Goal: Task Accomplishment & Management: Manage account settings

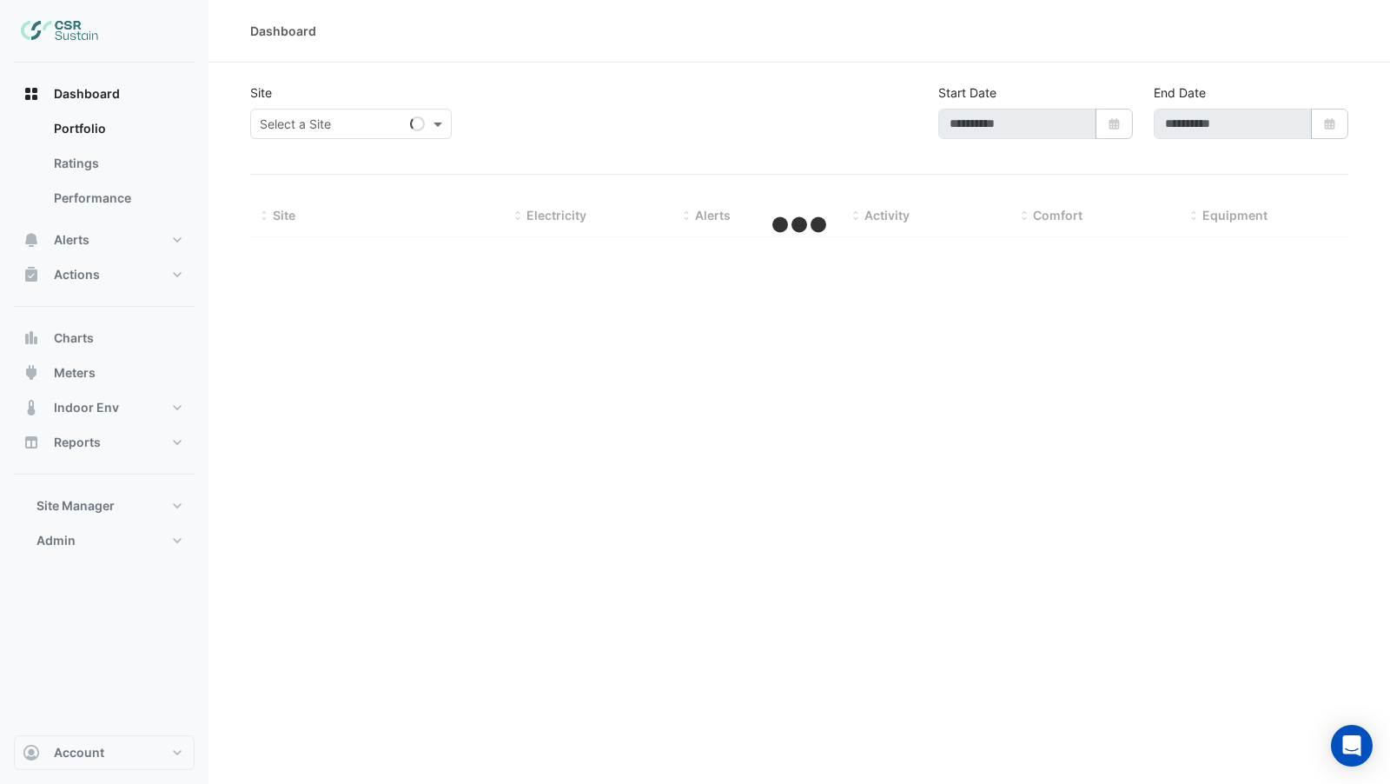
type input "**********"
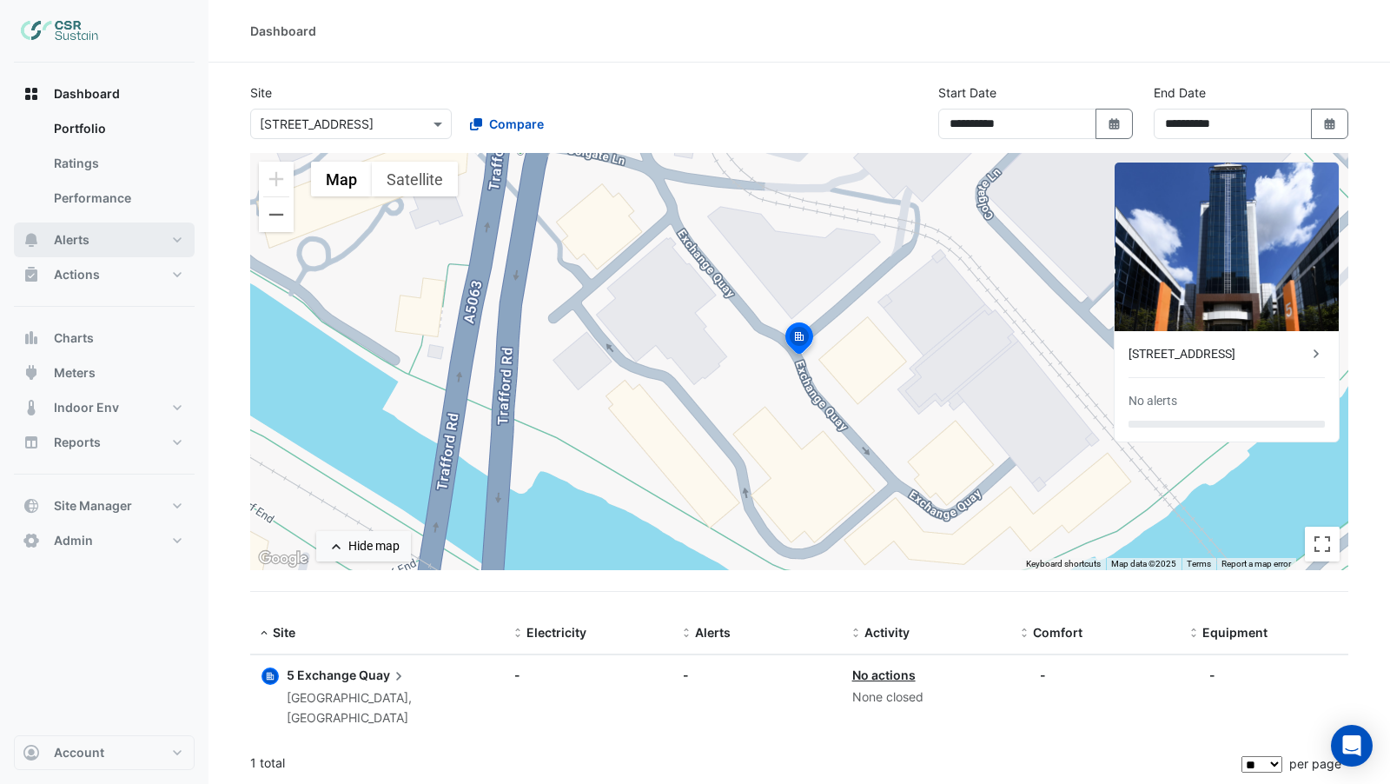
click at [100, 239] on button "Alerts" at bounding box center [104, 239] width 181 height 35
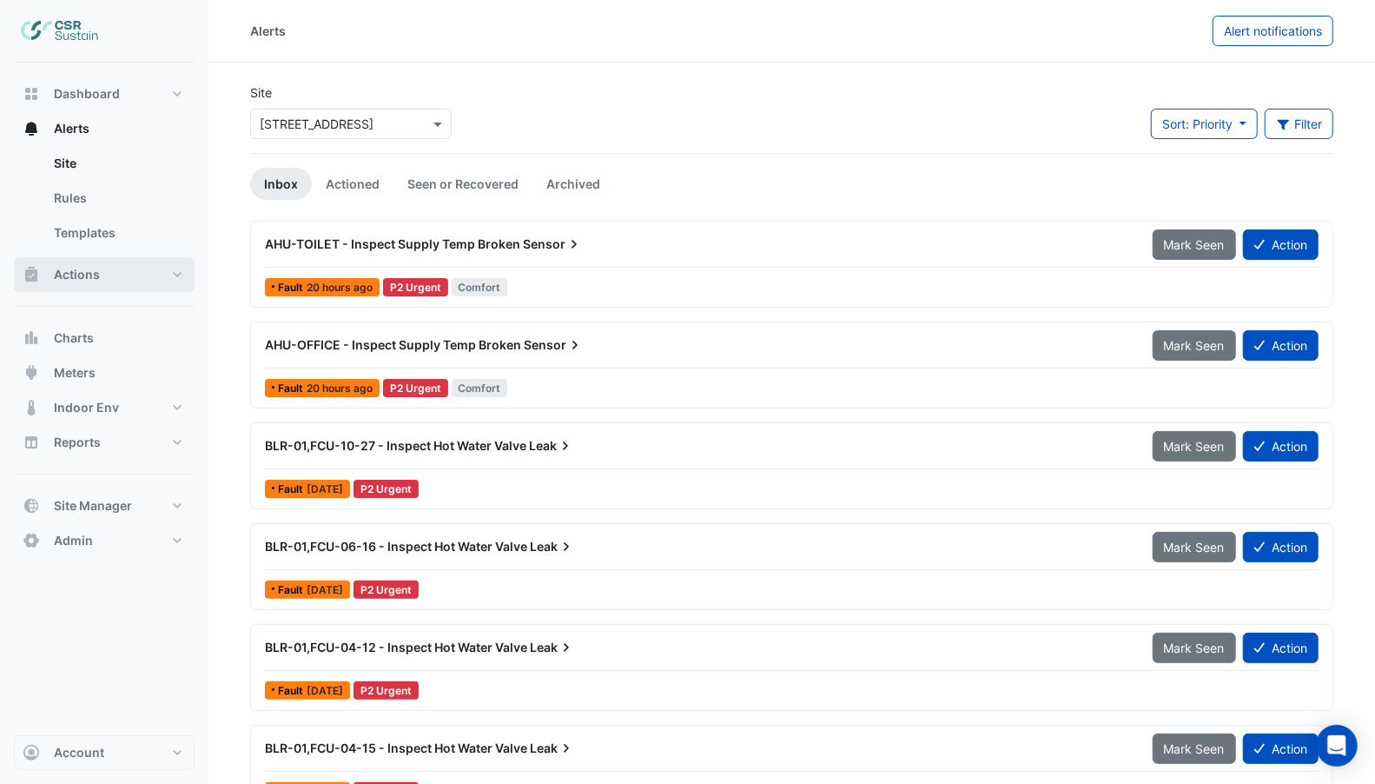
click at [115, 278] on button "Actions" at bounding box center [104, 274] width 181 height 35
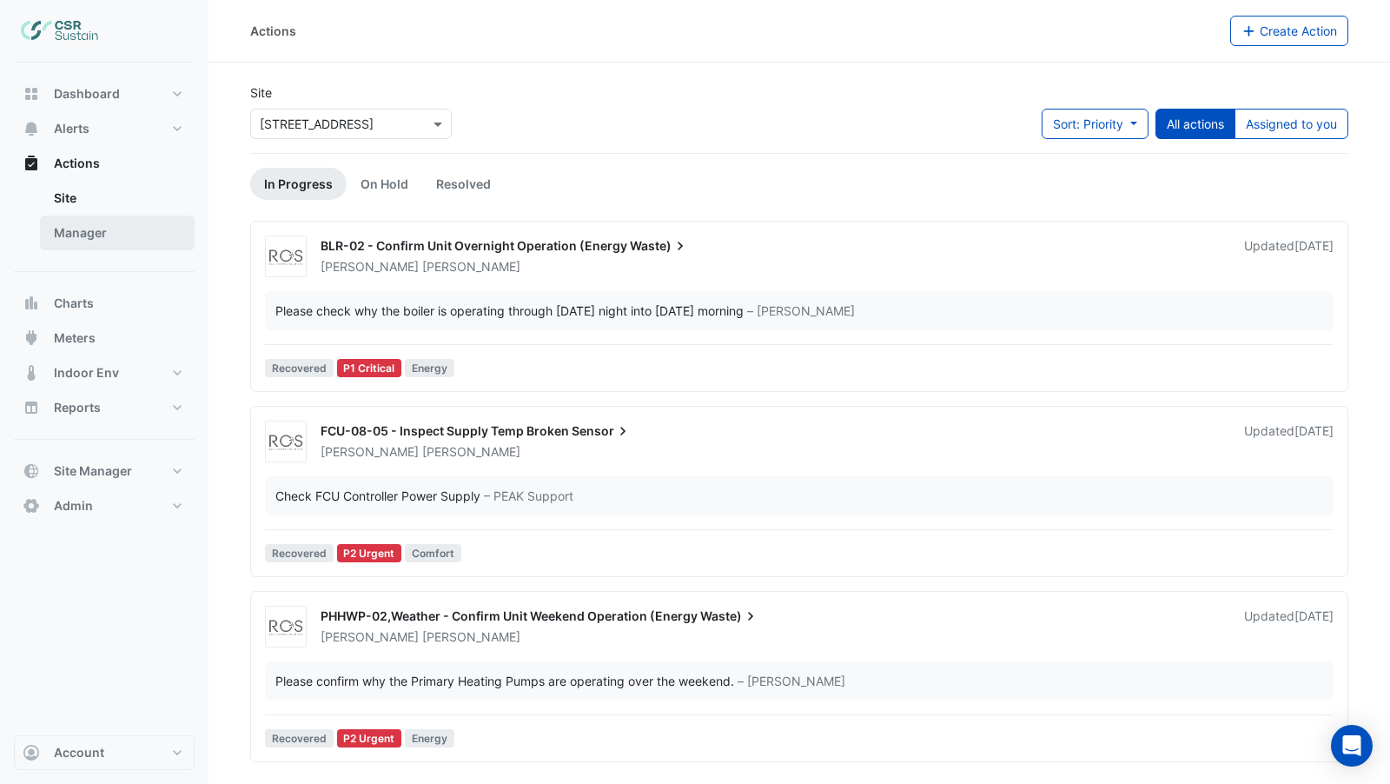
click at [102, 234] on link "Manager" at bounding box center [117, 232] width 155 height 35
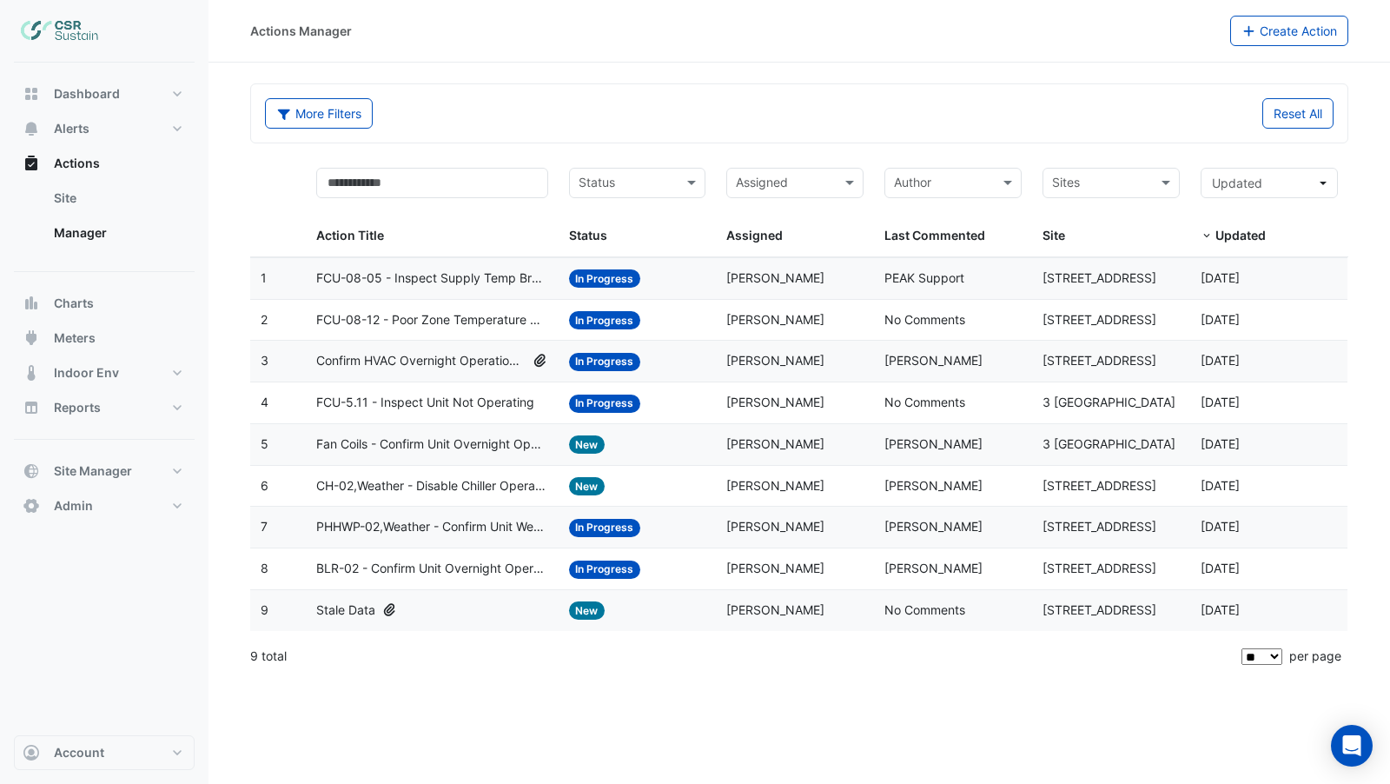
click at [805, 277] on span "Spencer Hogg" at bounding box center [775, 277] width 98 height 15
click at [582, 282] on span "In Progress" at bounding box center [605, 278] width 72 height 18
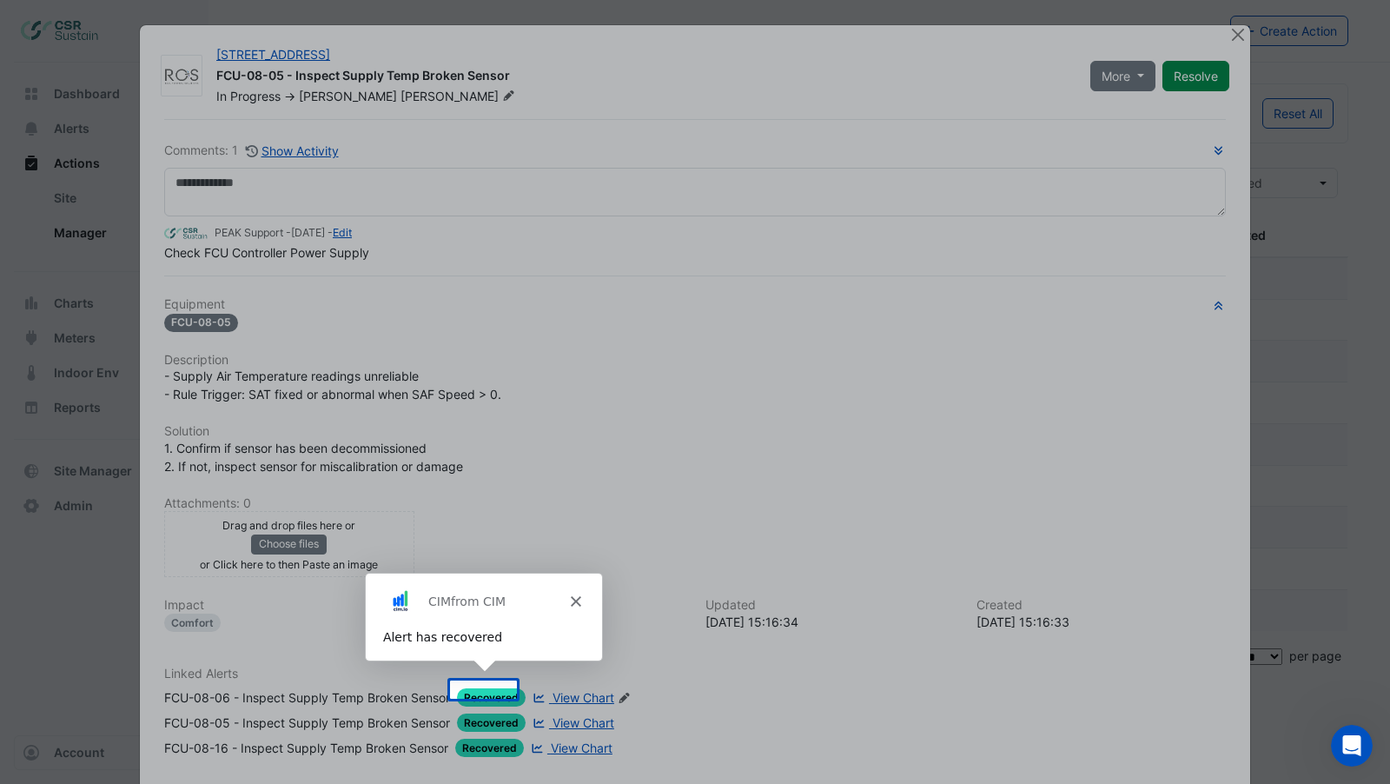
drag, startPoint x: 242, startPoint y: 288, endPoint x: 363, endPoint y: 288, distance: 120.8
click at [363, 288] on div "Product tour overlay" at bounding box center [695, 392] width 1390 height 784
click at [577, 597] on icon "Close" at bounding box center [574, 599] width 10 height 10
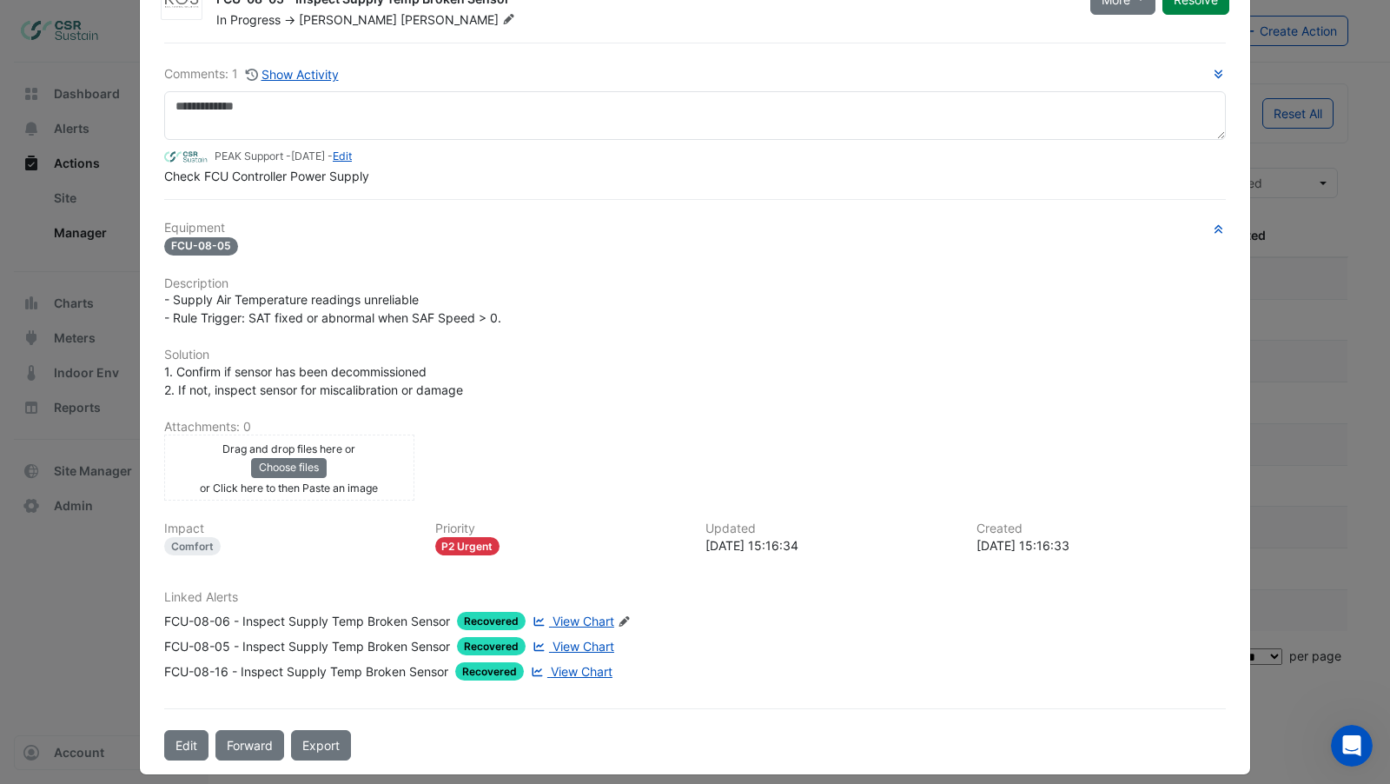
scroll to position [83, 0]
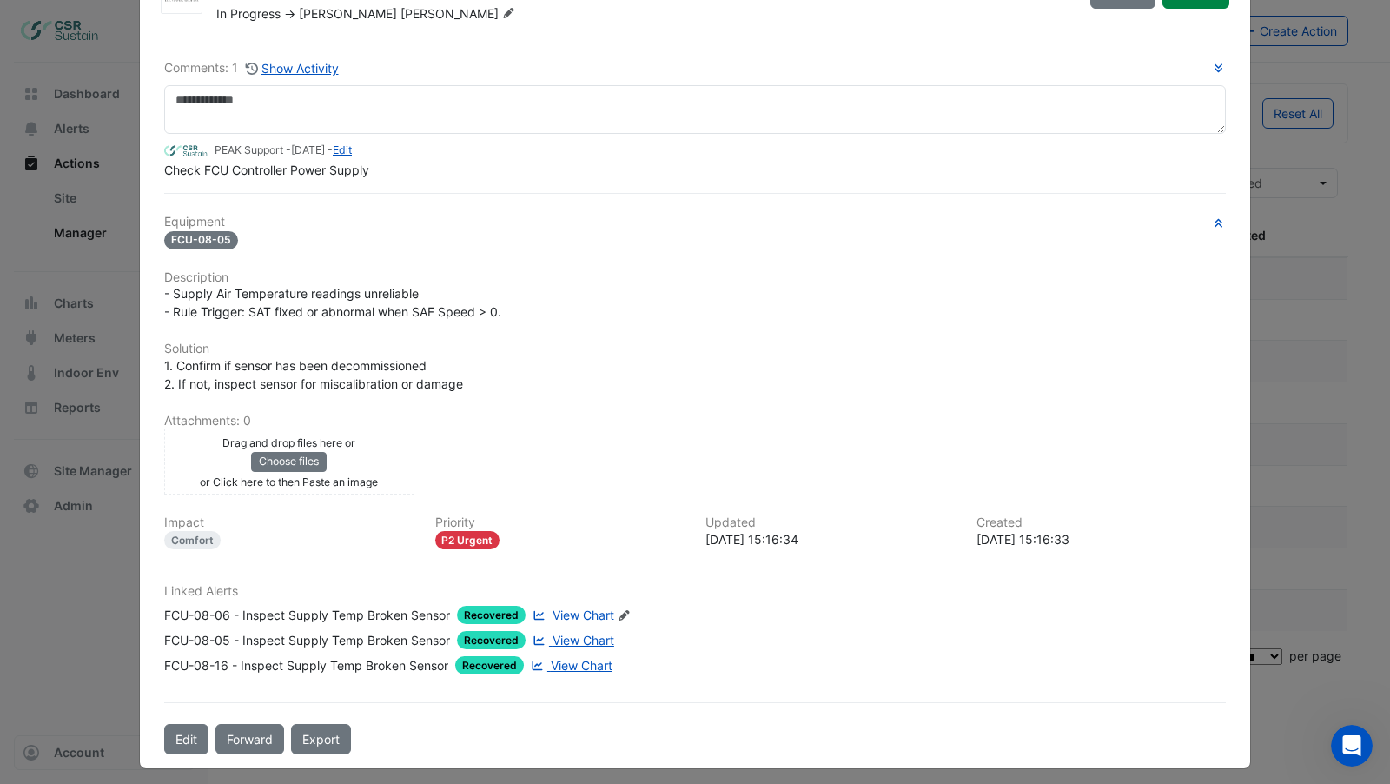
click at [563, 607] on span "View Chart" at bounding box center [584, 614] width 62 height 15
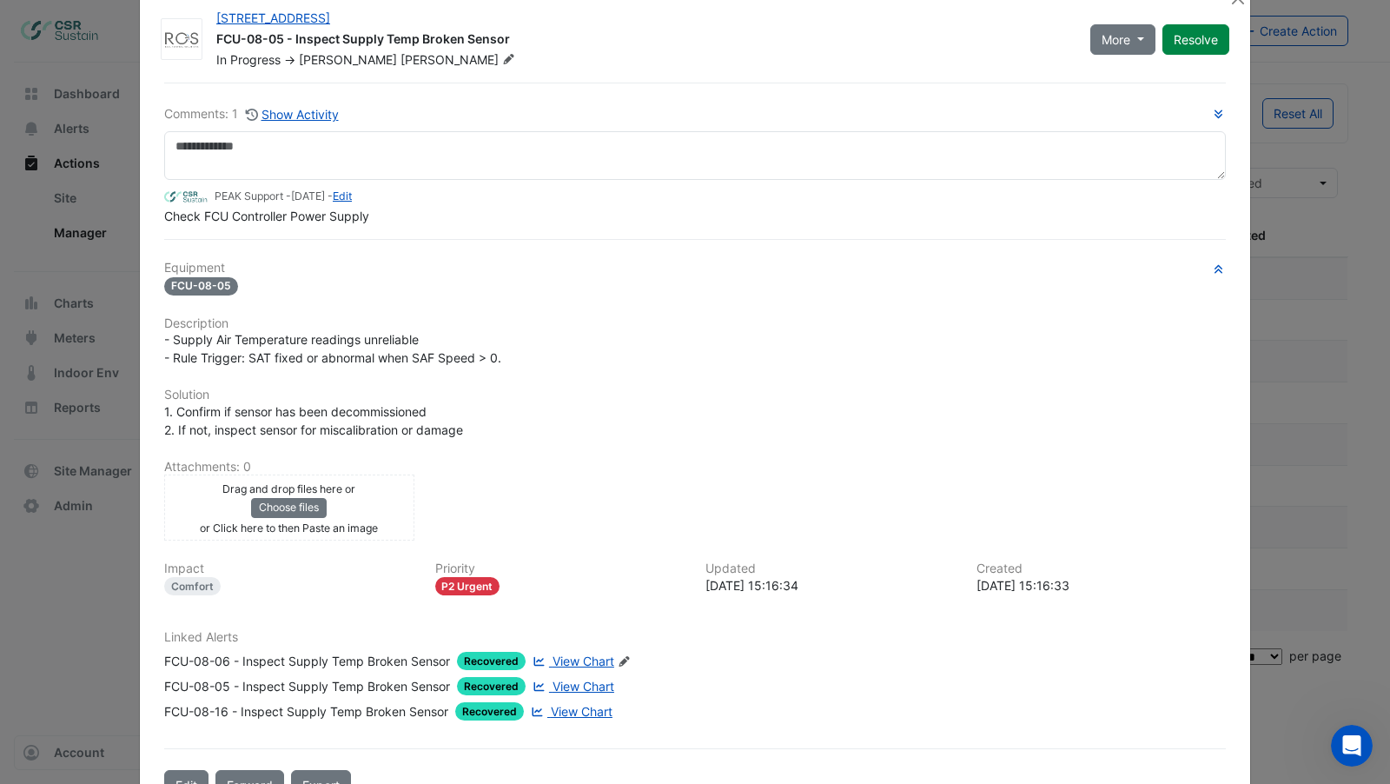
scroll to position [0, 0]
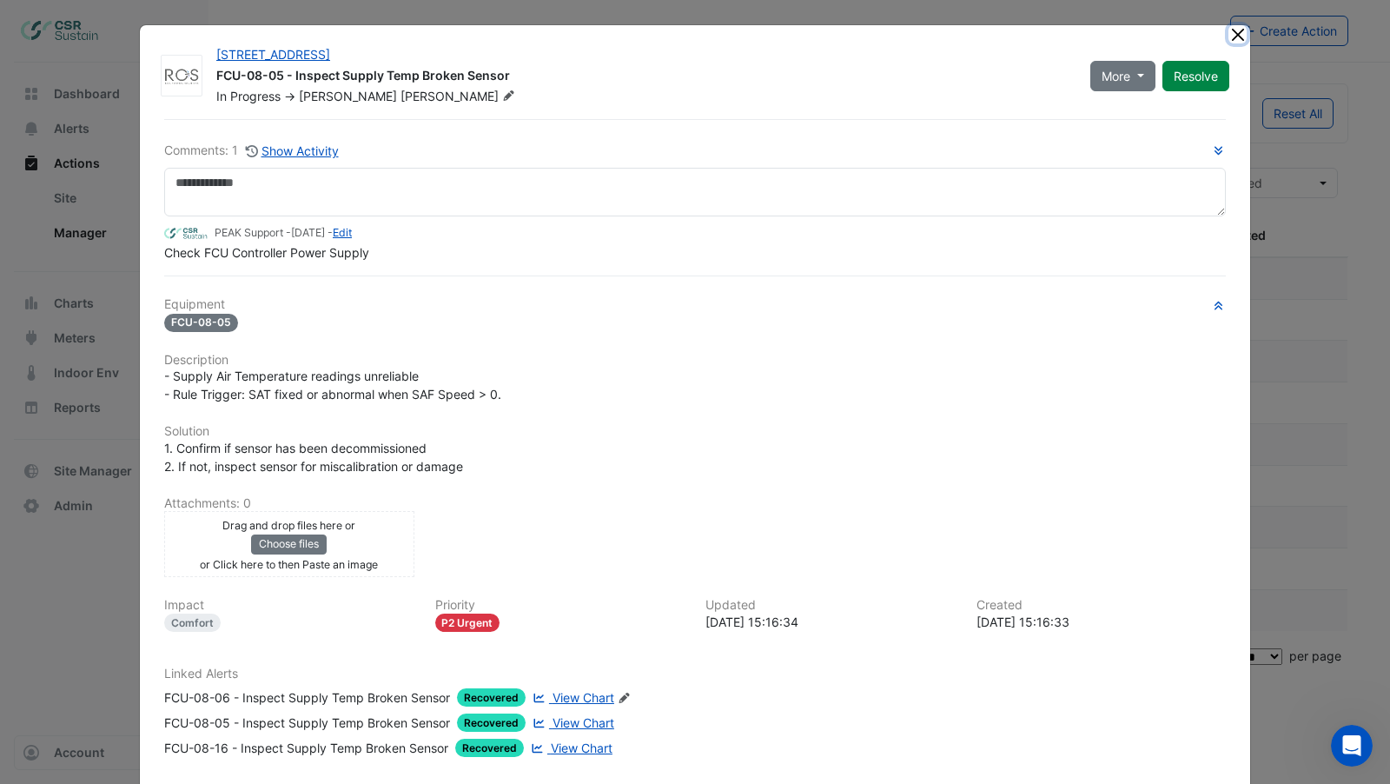
click at [1230, 32] on button "Close" at bounding box center [1238, 34] width 18 height 18
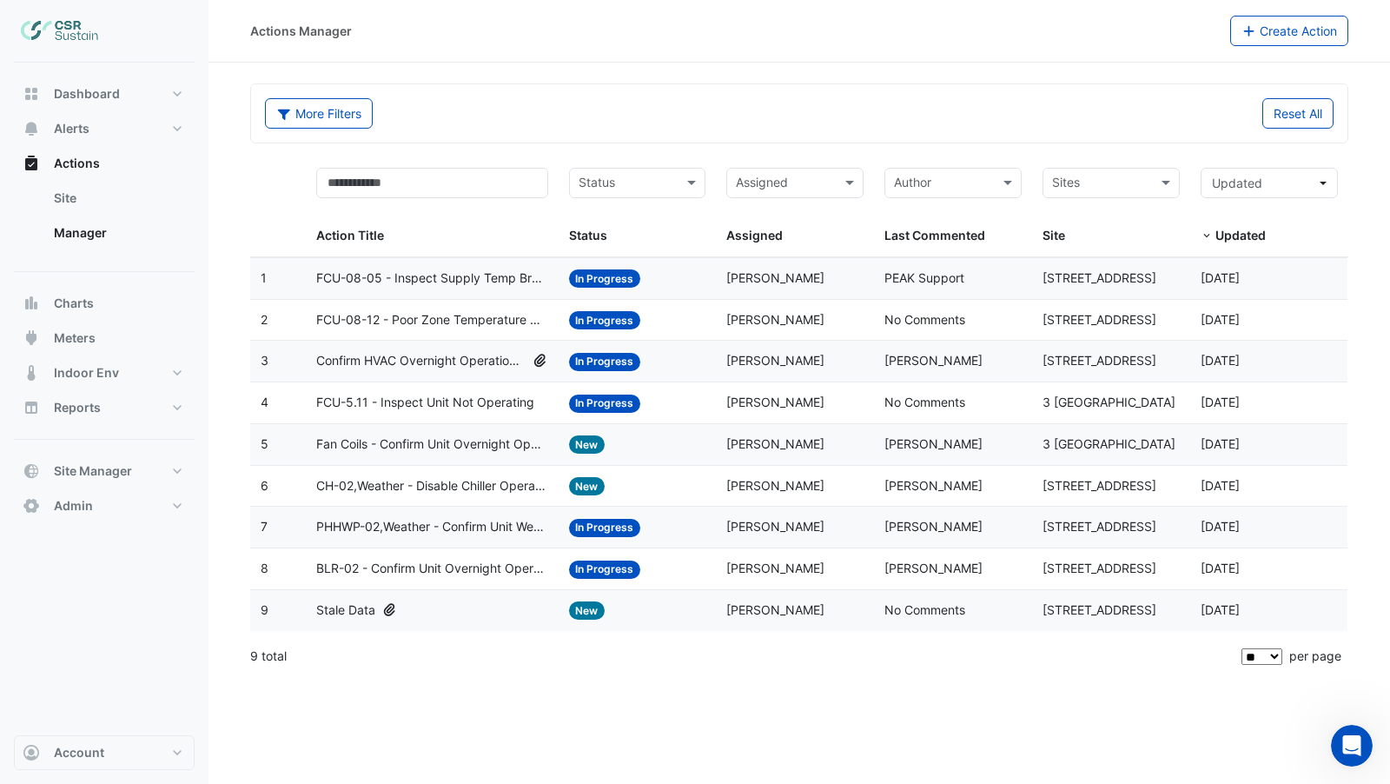
click at [498, 440] on span "Fan Coils - Confirm Unit Overnight Operation (Energy Waste)" at bounding box center [432, 444] width 232 height 20
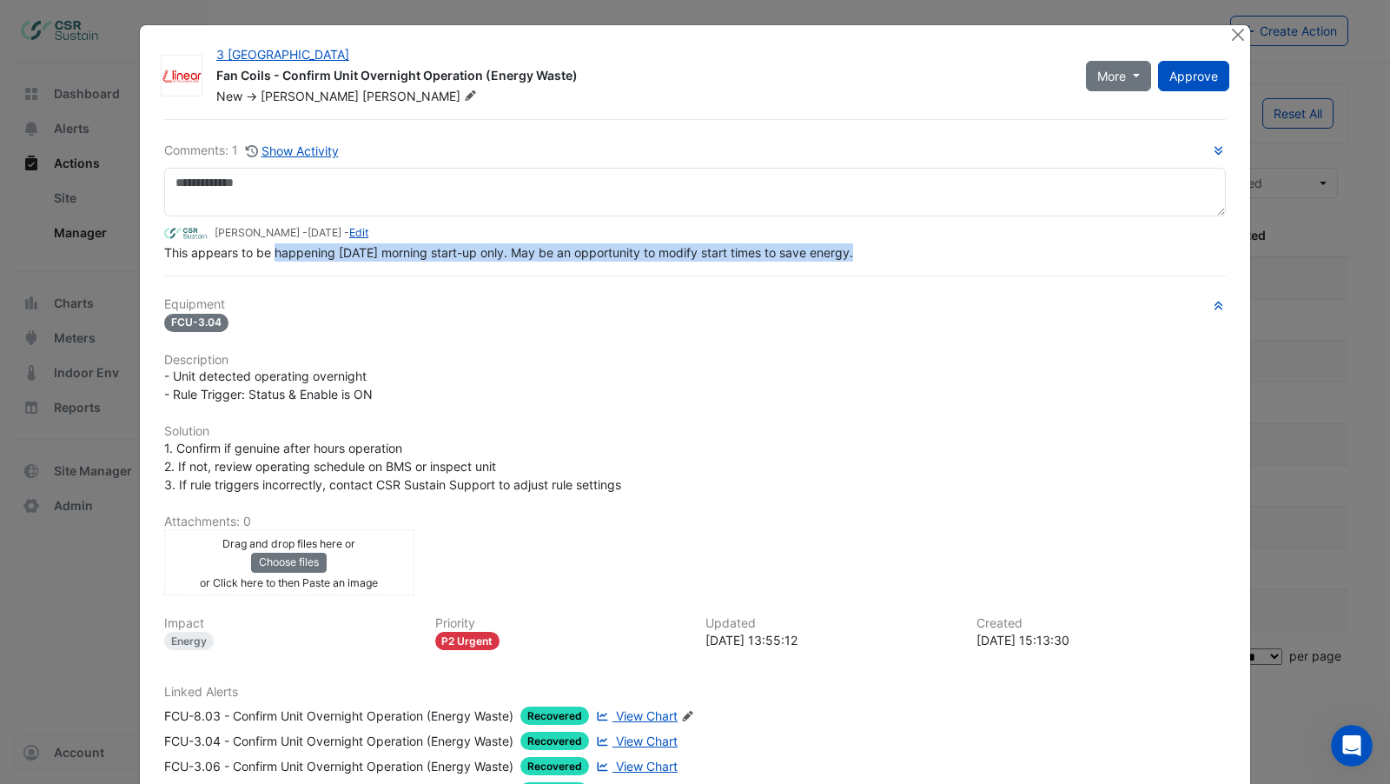
drag, startPoint x: 269, startPoint y: 289, endPoint x: 859, endPoint y: 242, distance: 591.8
click at [853, 245] on span "This appears to be happening on Monday morning start-up only. May be an opportu…" at bounding box center [508, 252] width 689 height 15
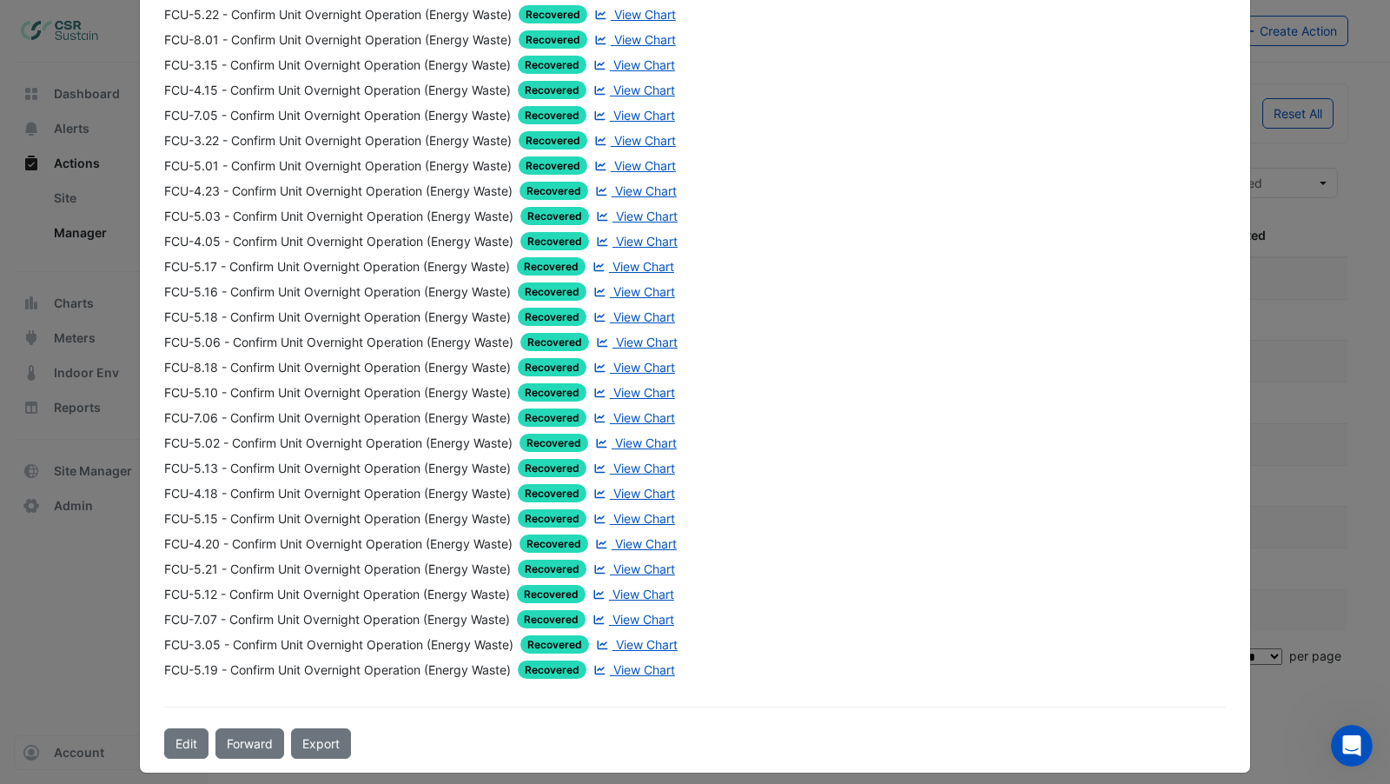
scroll to position [23, 0]
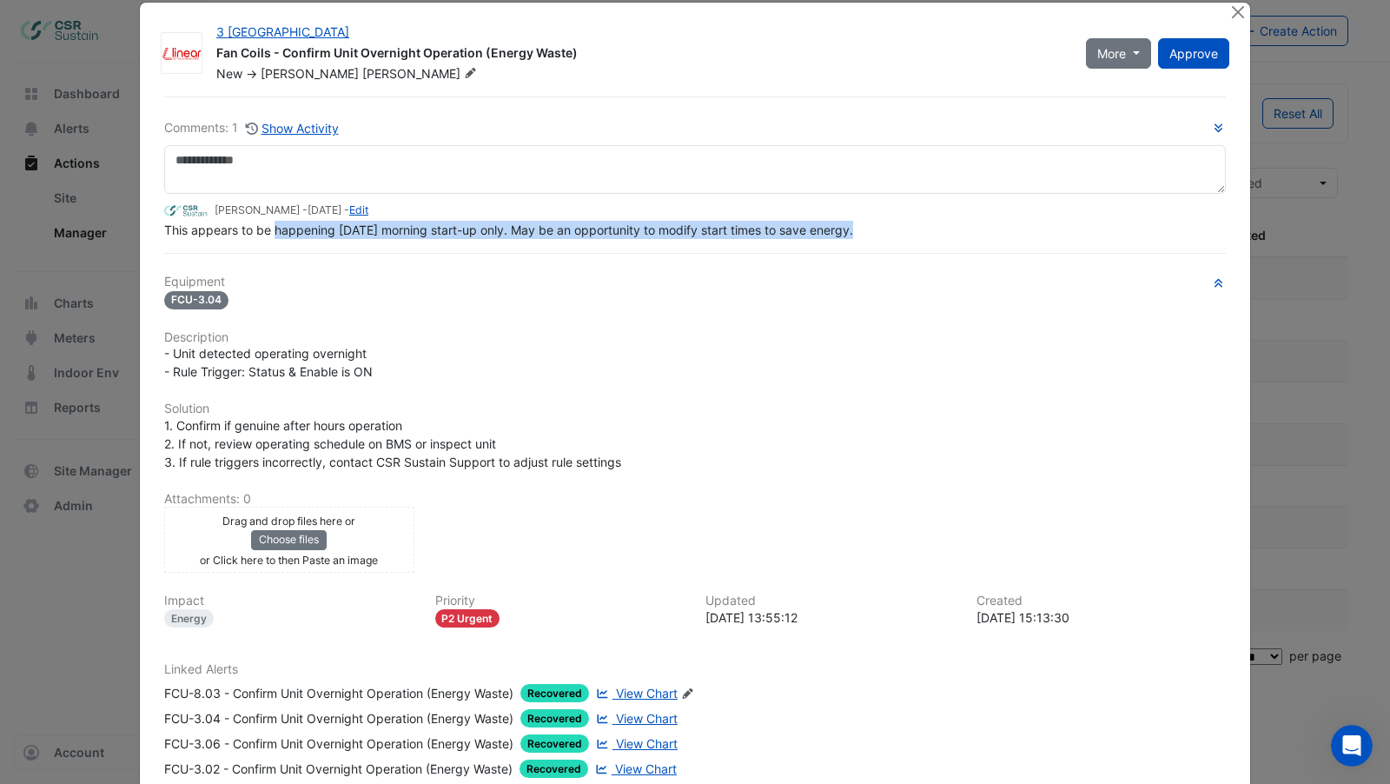
click at [641, 685] on span "View Chart" at bounding box center [647, 692] width 62 height 15
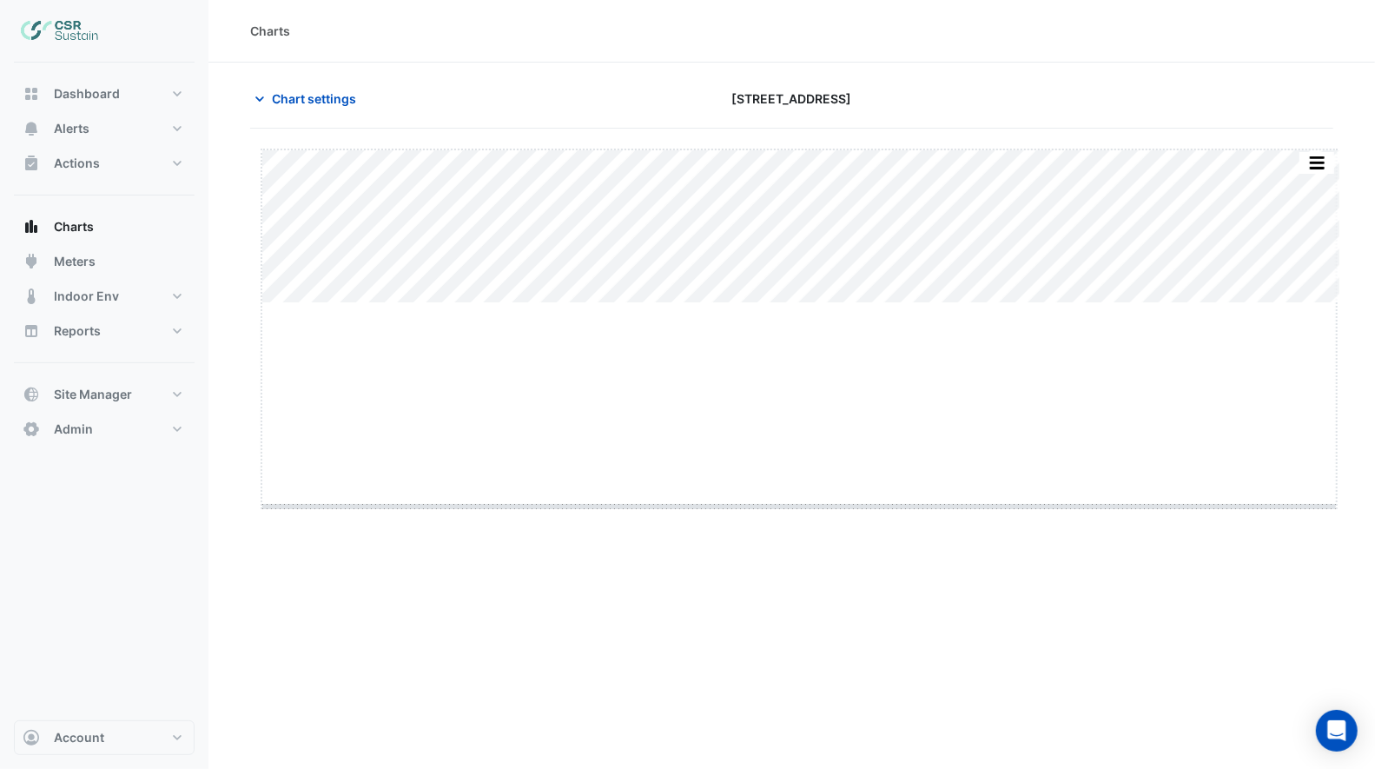
drag, startPoint x: 805, startPoint y: 304, endPoint x: 816, endPoint y: 506, distance: 201.9
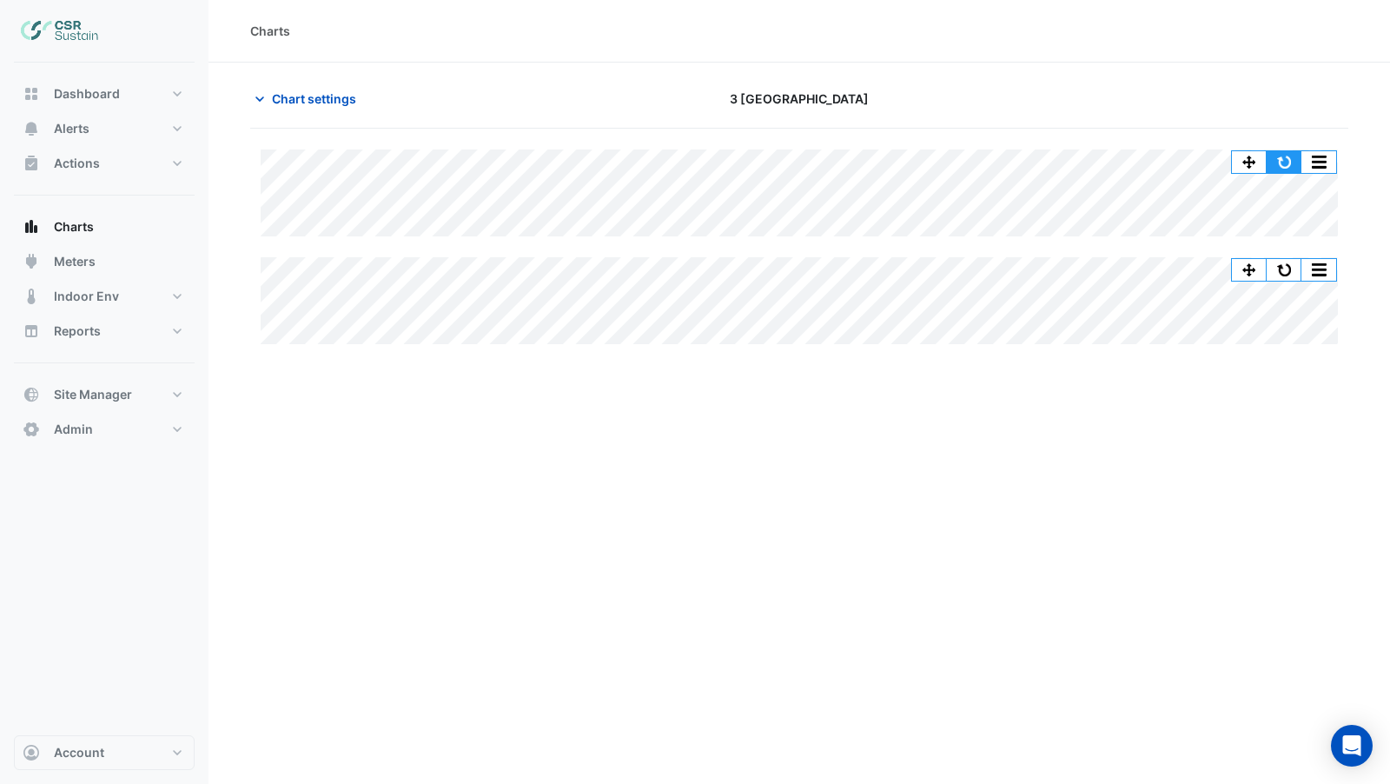
click at [1295, 157] on button "button" at bounding box center [1284, 162] width 35 height 22
